Goal: Information Seeking & Learning: Learn about a topic

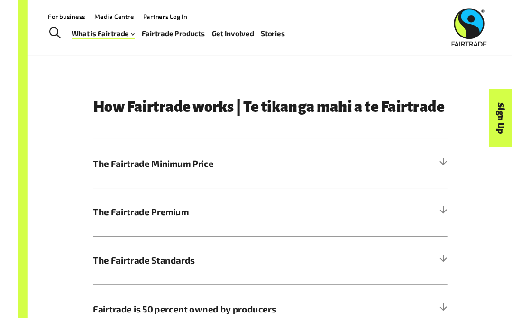
scroll to position [387, 0]
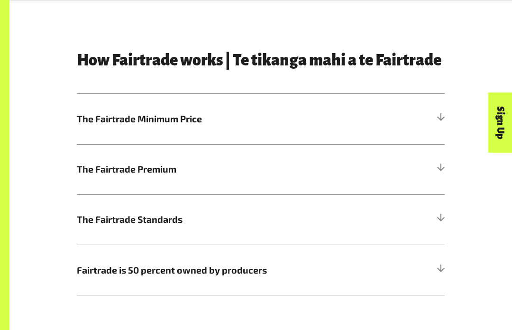
click at [441, 117] on div at bounding box center [440, 119] width 9 height 9
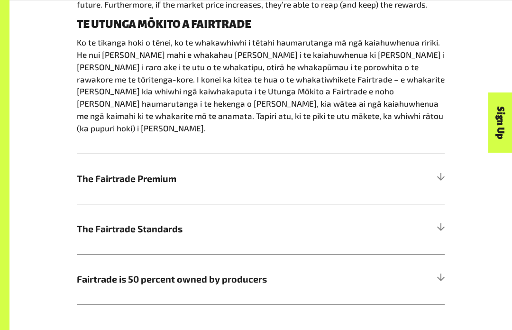
scroll to position [598, 0]
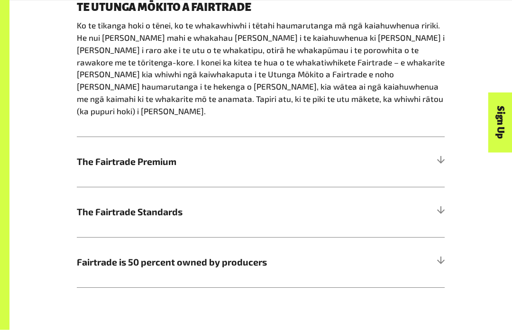
click at [424, 146] on h5 "The Fairtrade Premium" at bounding box center [261, 162] width 368 height 50
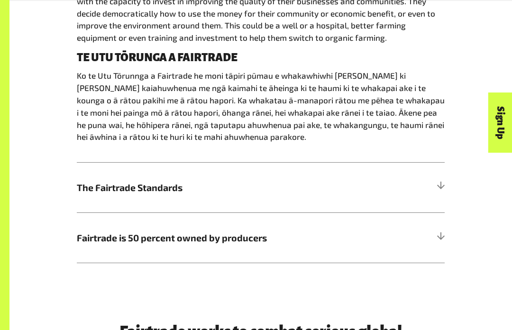
click at [441, 142] on div "The Fairtrade Premium is a fixed additional amount of money that provides farme…" at bounding box center [261, 72] width 368 height 179
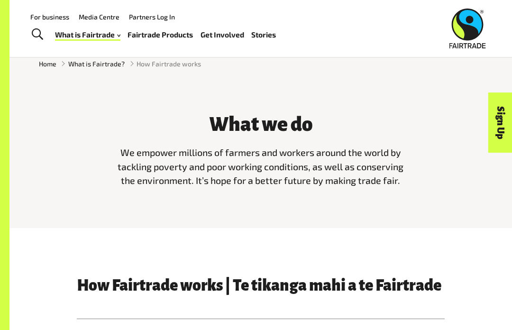
scroll to position [153, 0]
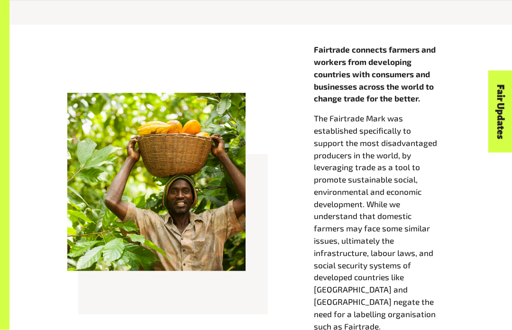
scroll to position [319, 0]
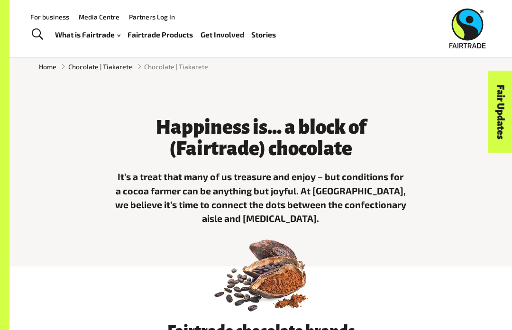
scroll to position [159, 0]
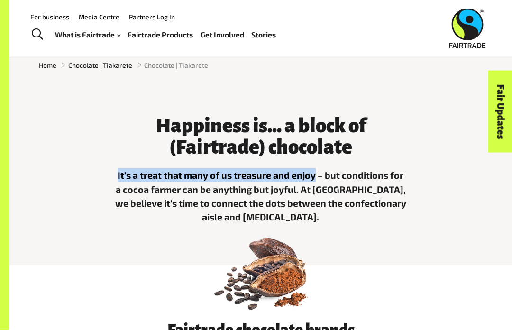
click at [342, 249] on div "Happiness is... a block of (Fairtrade) chocolate It’s a treat that many of us t…" at bounding box center [260, 176] width 503 height 180
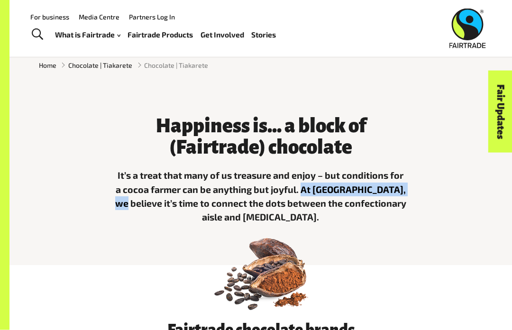
click at [426, 146] on div "Fair Updates" at bounding box center [448, 141] width 82 height 24
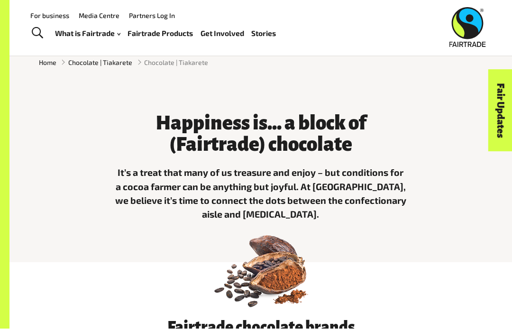
scroll to position [163, 0]
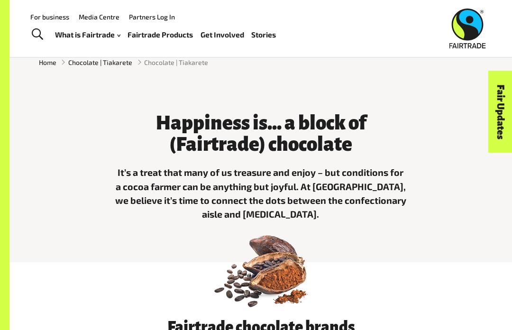
click at [403, 330] on h3 "Fairtrade chocolate brands" at bounding box center [261, 327] width 444 height 17
